Goal: Transaction & Acquisition: Purchase product/service

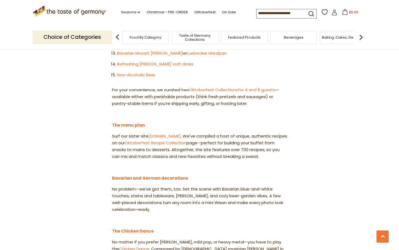
scroll to position [467, 0]
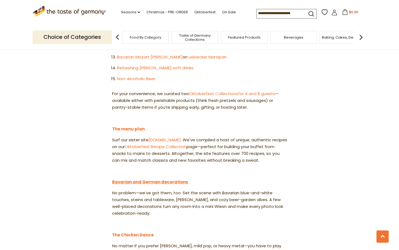
click at [173, 179] on link "Bavarian and German decorations" at bounding box center [150, 182] width 76 height 6
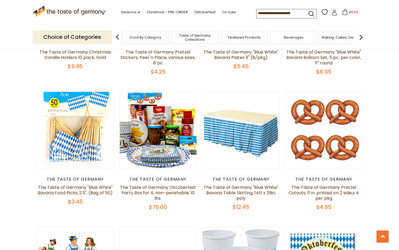
scroll to position [714, 0]
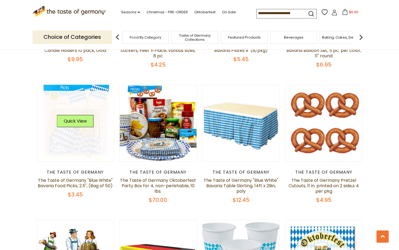
click at [73, 135] on link at bounding box center [75, 123] width 65 height 65
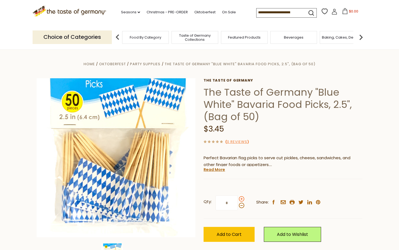
click at [242, 198] on span at bounding box center [241, 198] width 5 height 5
click at [238, 198] on input "*" at bounding box center [227, 202] width 22 height 15
type input "*"
click at [223, 234] on span "Add to Cart" at bounding box center [229, 234] width 25 height 6
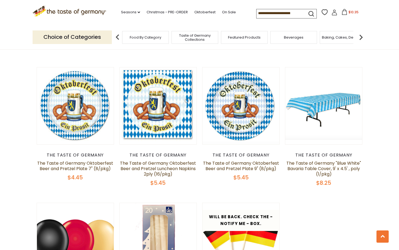
scroll to position [1008, 0]
